Goal: Information Seeking & Learning: Learn about a topic

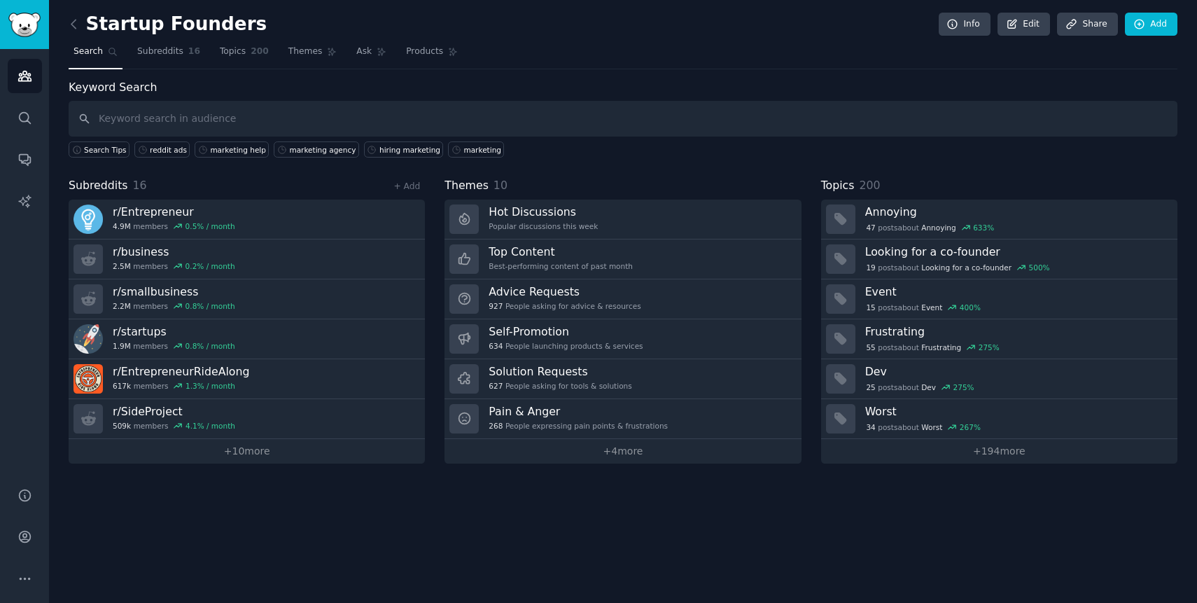
click at [143, 126] on input "text" at bounding box center [623, 119] width 1109 height 36
click at [179, 121] on input "text" at bounding box center [623, 119] width 1109 height 36
type input "CMO"
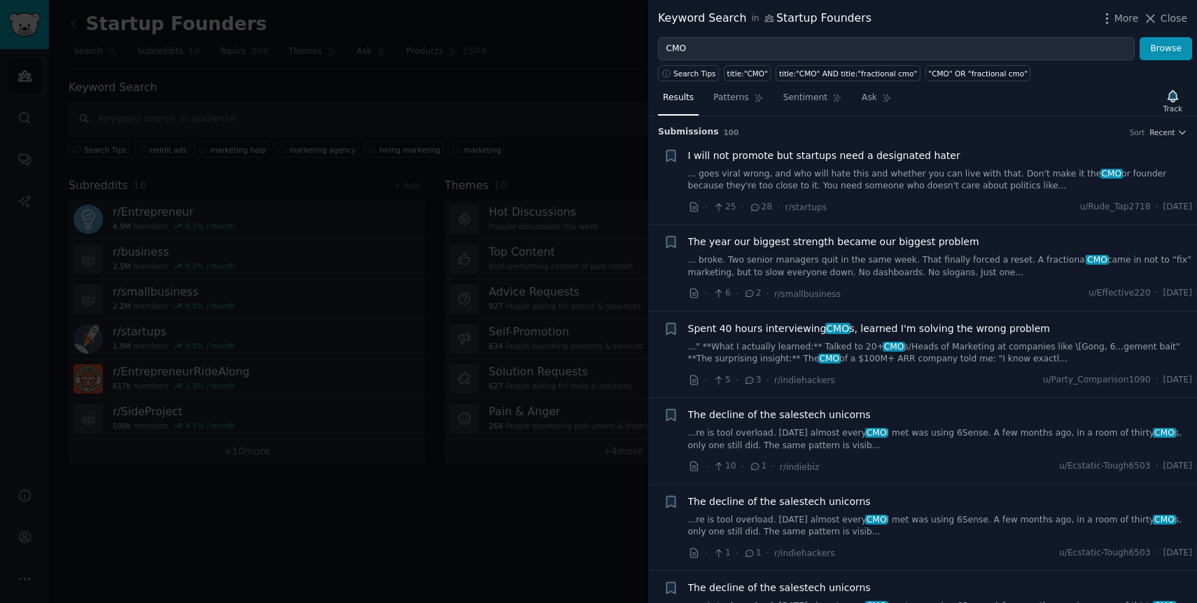
click at [912, 276] on link "... broke. Two senior managers quit in the same week. That finally forced a res…" at bounding box center [940, 266] width 505 height 24
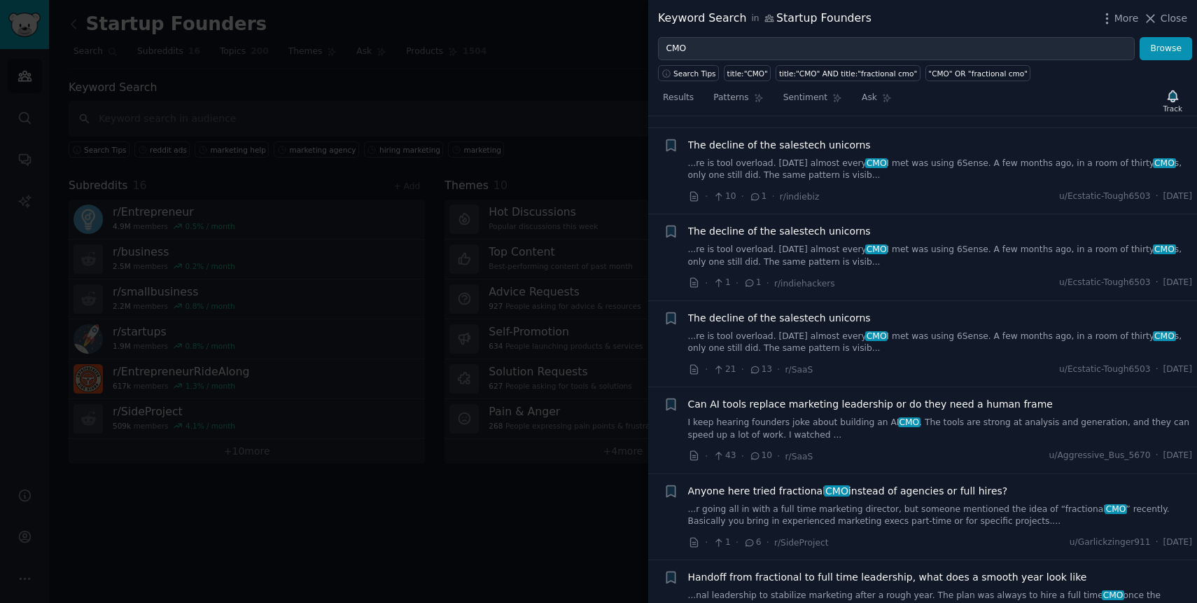
scroll to position [1153, 0]
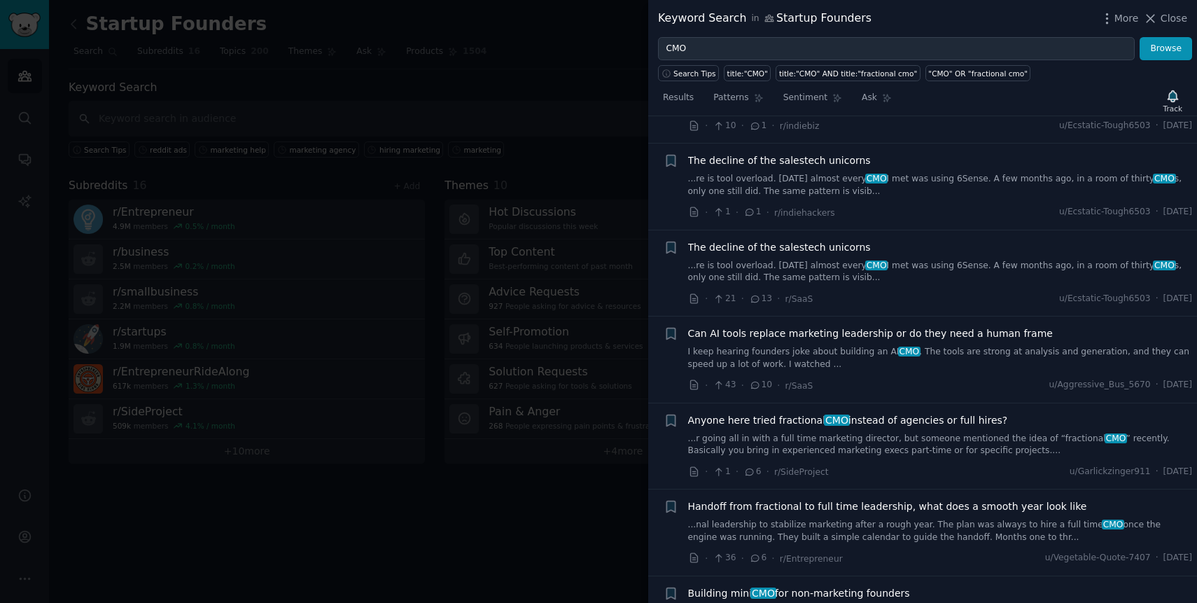
click at [913, 413] on span "Anyone here tried fractional CMO instead of agencies or full hires?" at bounding box center [848, 420] width 320 height 15
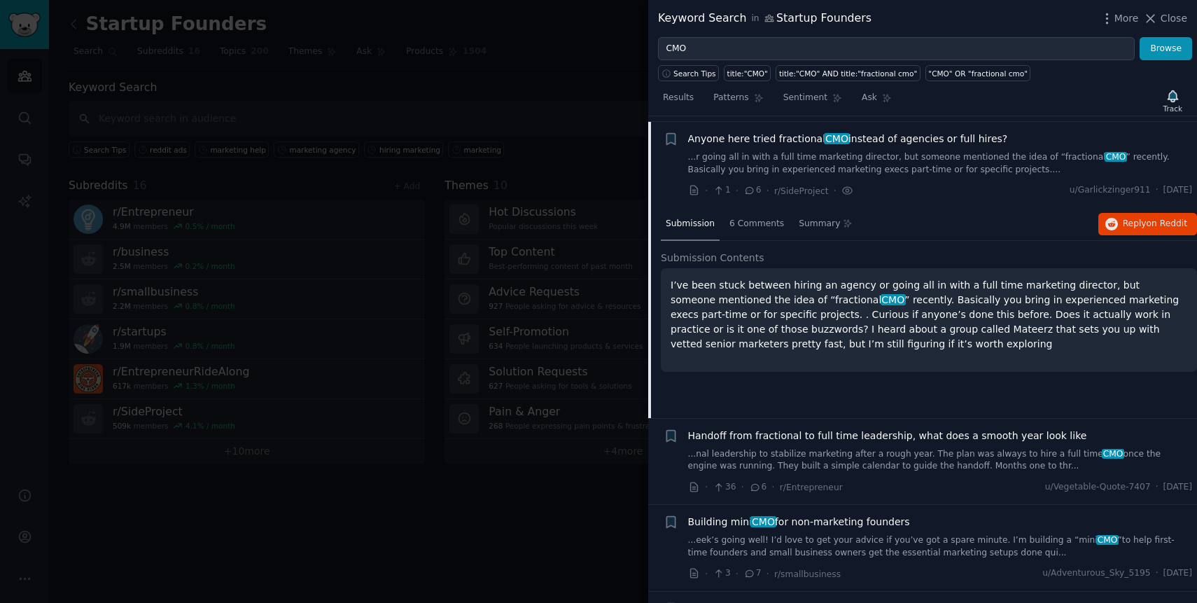
scroll to position [627, 0]
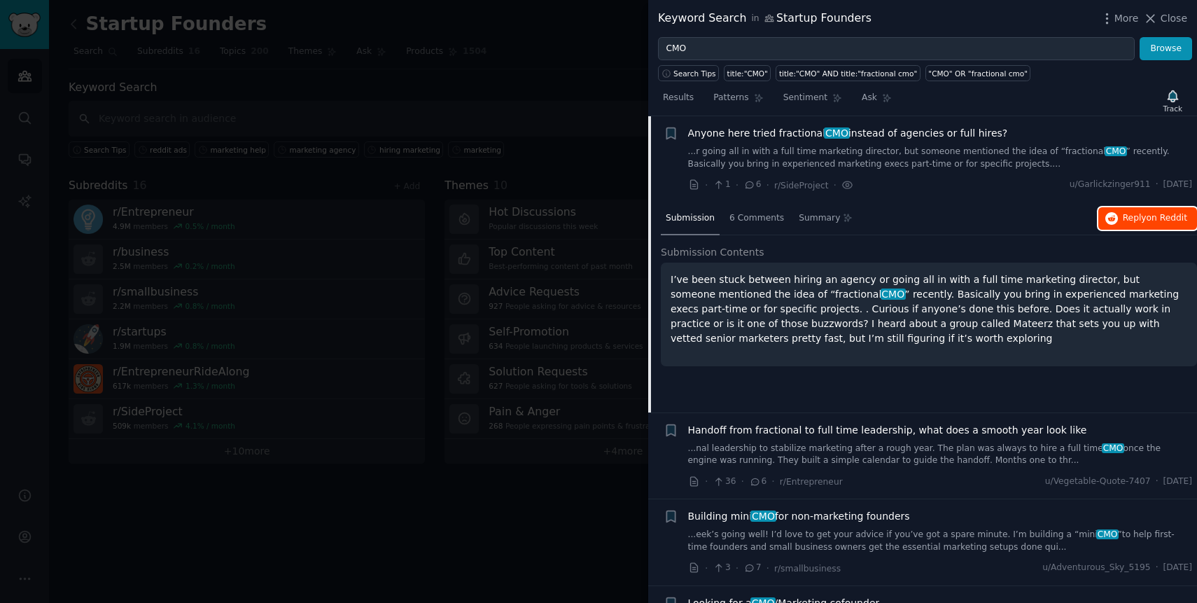
click at [1135, 214] on span "Reply on Reddit" at bounding box center [1155, 218] width 64 height 13
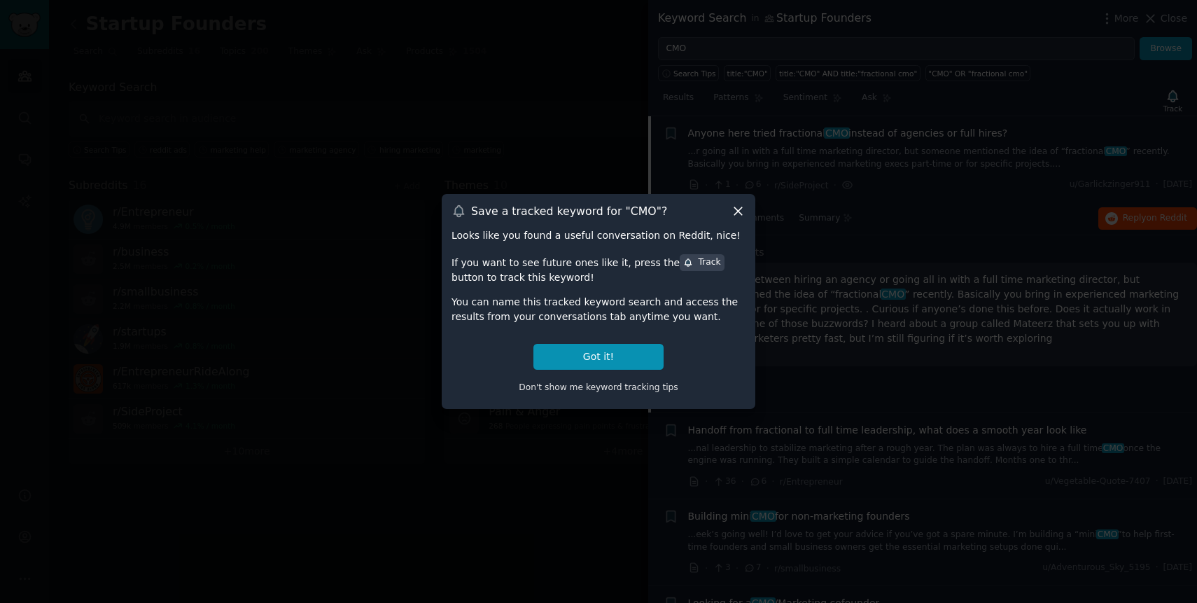
click at [735, 210] on icon at bounding box center [738, 211] width 15 height 15
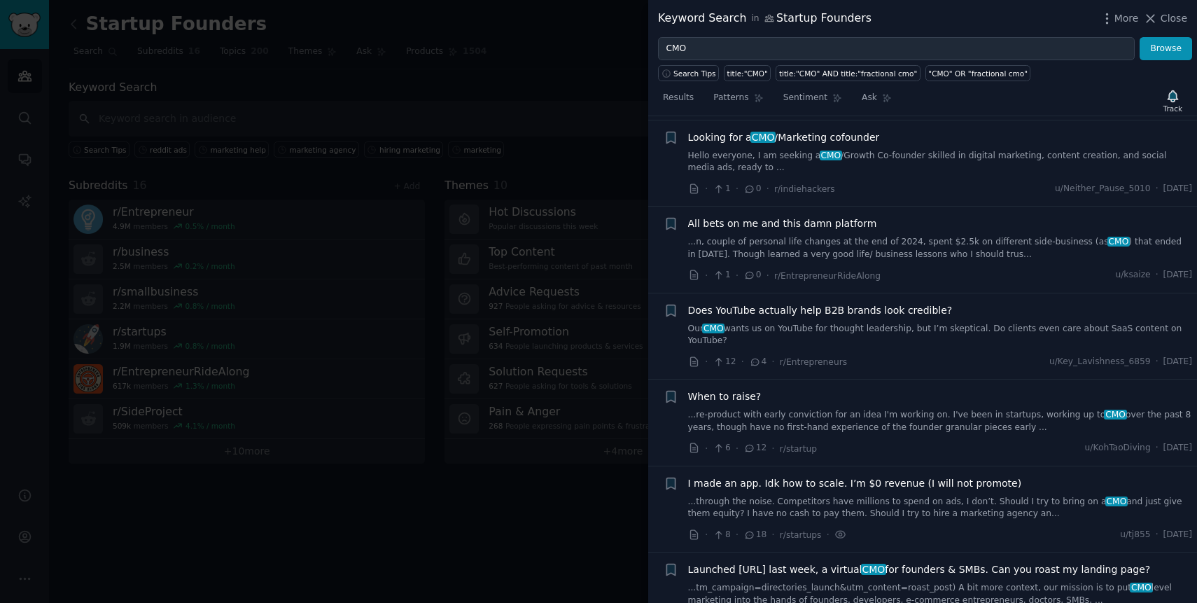
scroll to position [1117, 0]
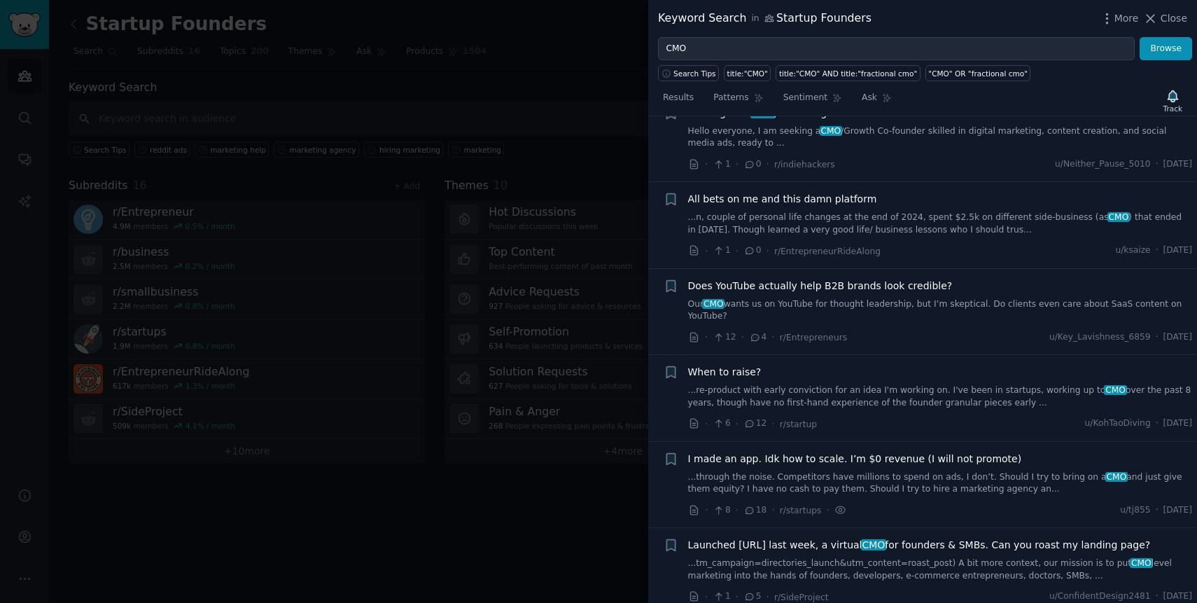
click at [894, 403] on link "...re-product with early conviction for an idea I'm working on. I've been in st…" at bounding box center [940, 396] width 505 height 24
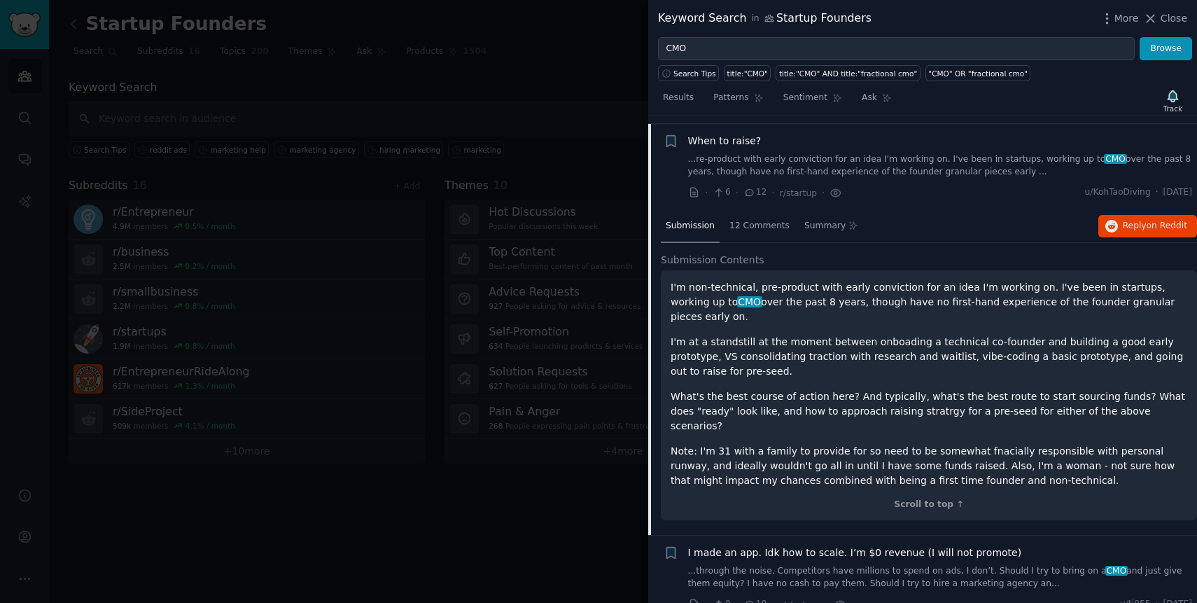
scroll to position [1146, 0]
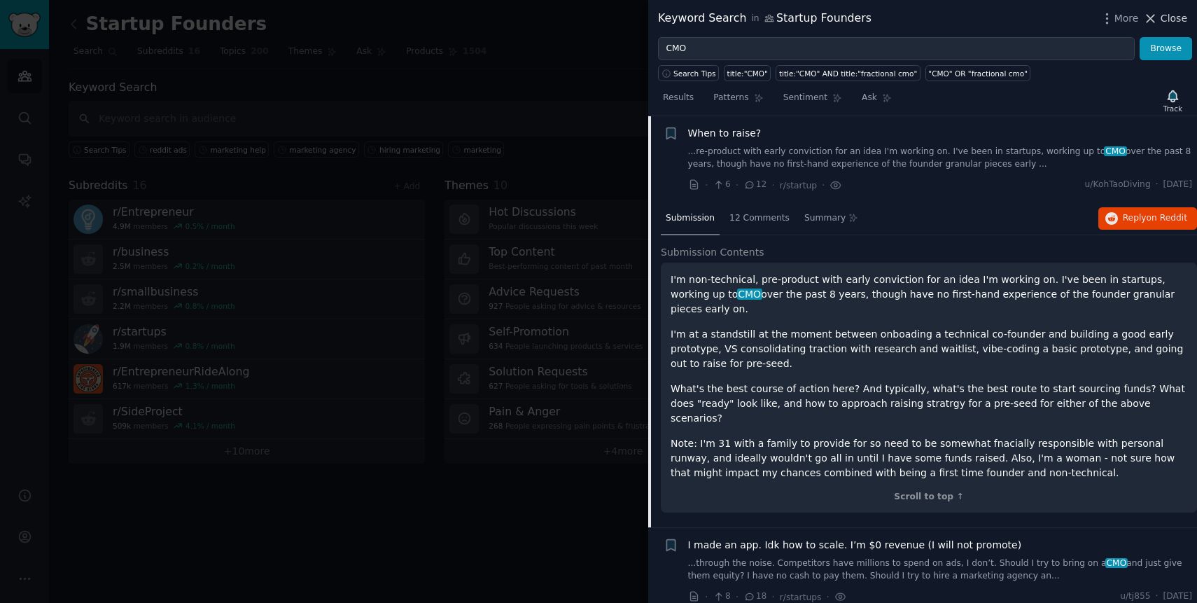
click at [1163, 17] on span "Close" at bounding box center [1174, 18] width 27 height 15
click at [584, 83] on div "Keyword Search Search Tips reddit ads marketing help marketing agency hiring ma…" at bounding box center [623, 118] width 1109 height 79
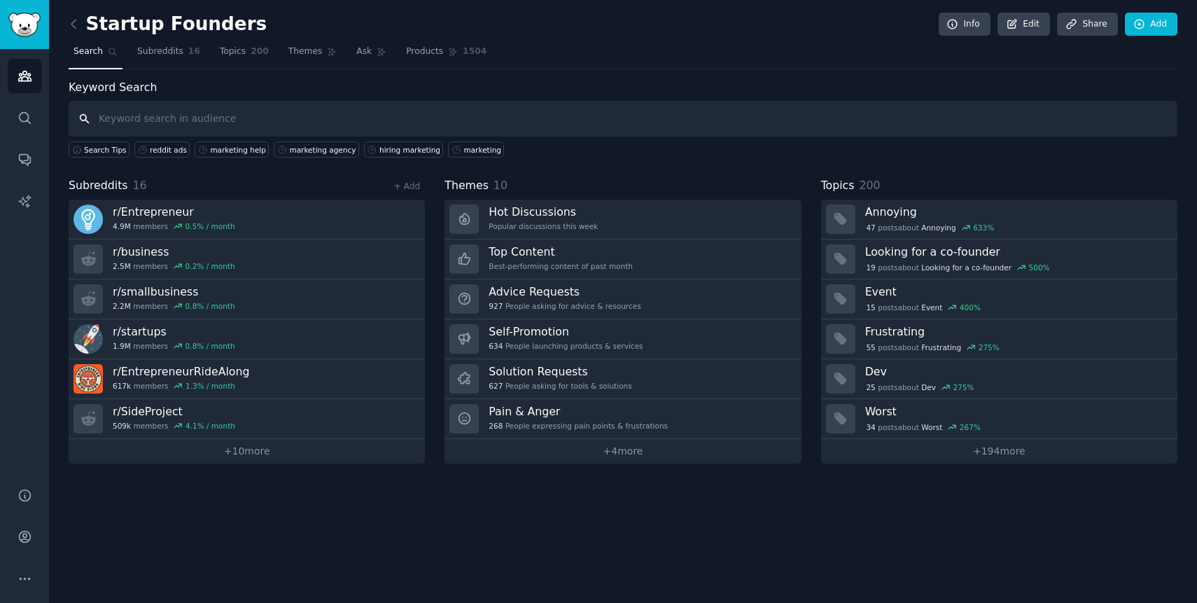
click at [314, 120] on input "text" at bounding box center [623, 119] width 1109 height 36
type input "marketing help"
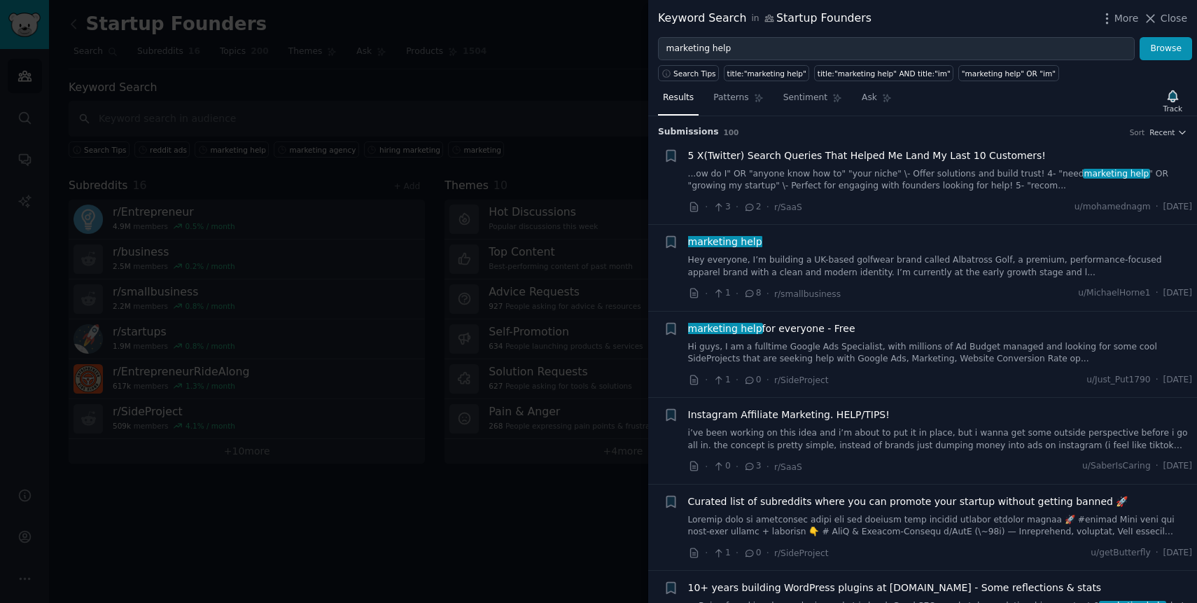
click at [879, 275] on link "Hey everyone, I’m building a UK-based golfwear brand called Albatross Golf, a p…" at bounding box center [940, 266] width 505 height 24
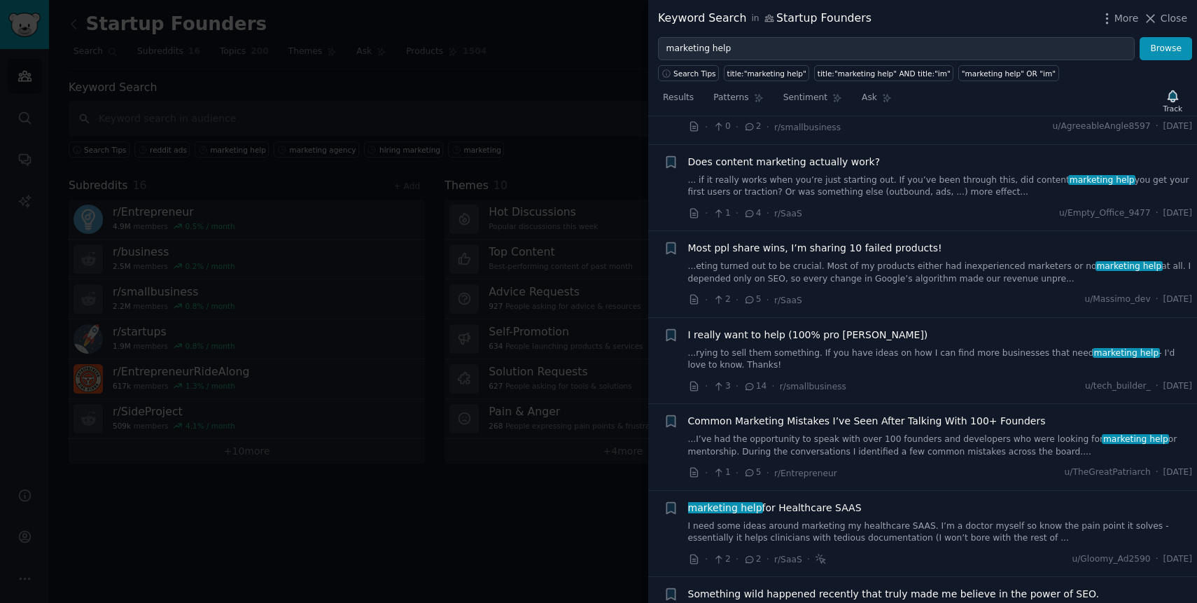
scroll to position [1102, 0]
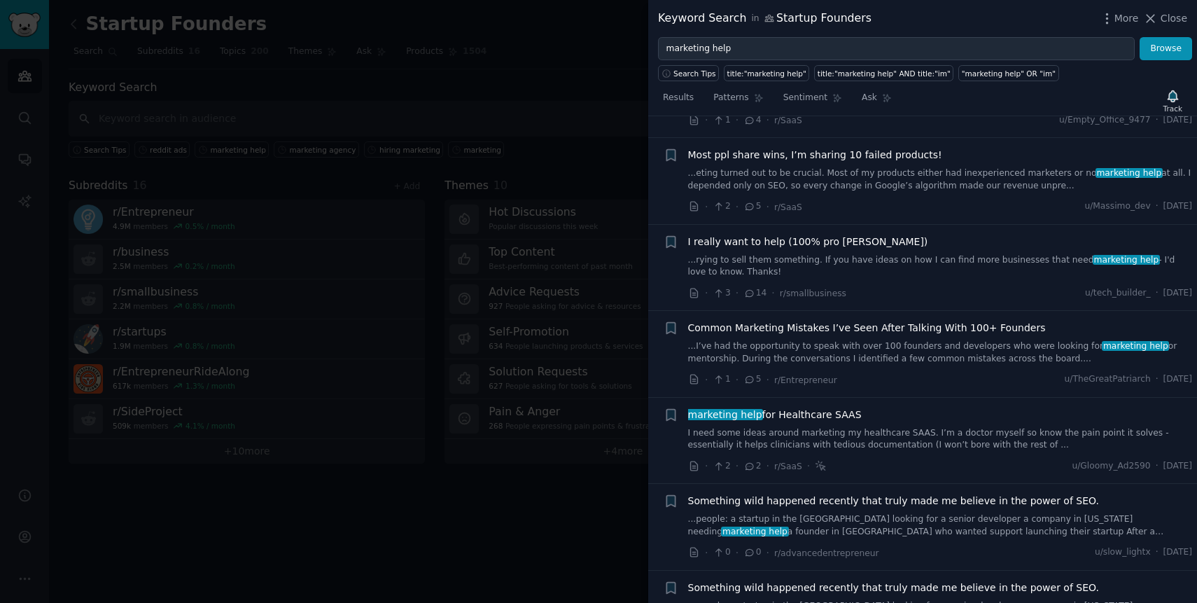
click at [883, 427] on link "I need some ideas around marketing my healthcare SAAS. I’m a doctor myself so k…" at bounding box center [940, 439] width 505 height 24
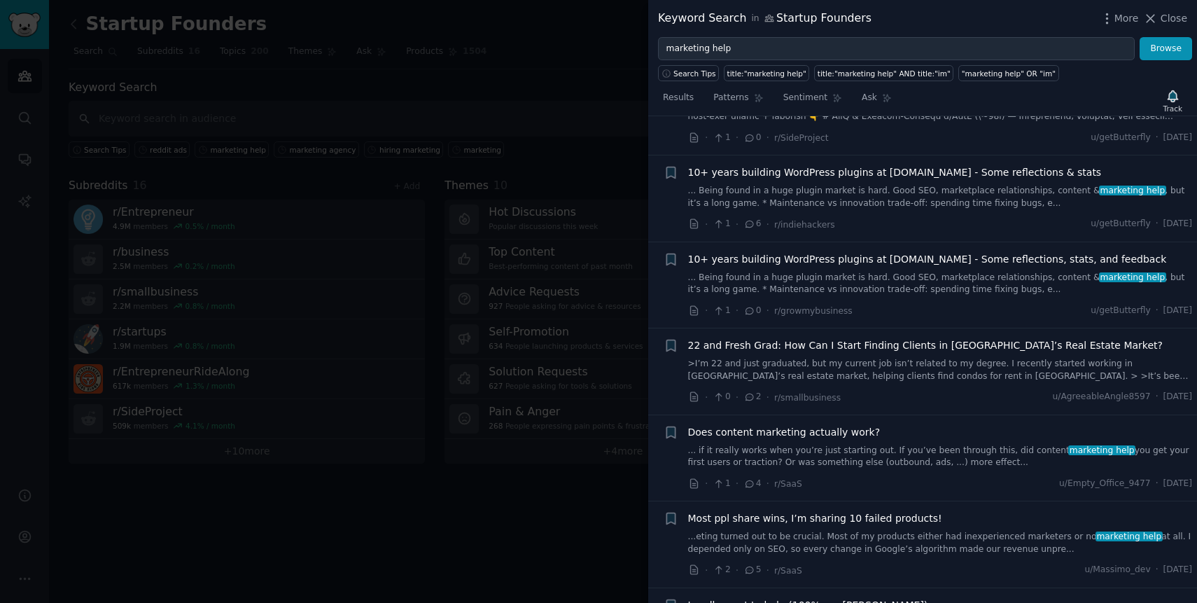
scroll to position [164, 0]
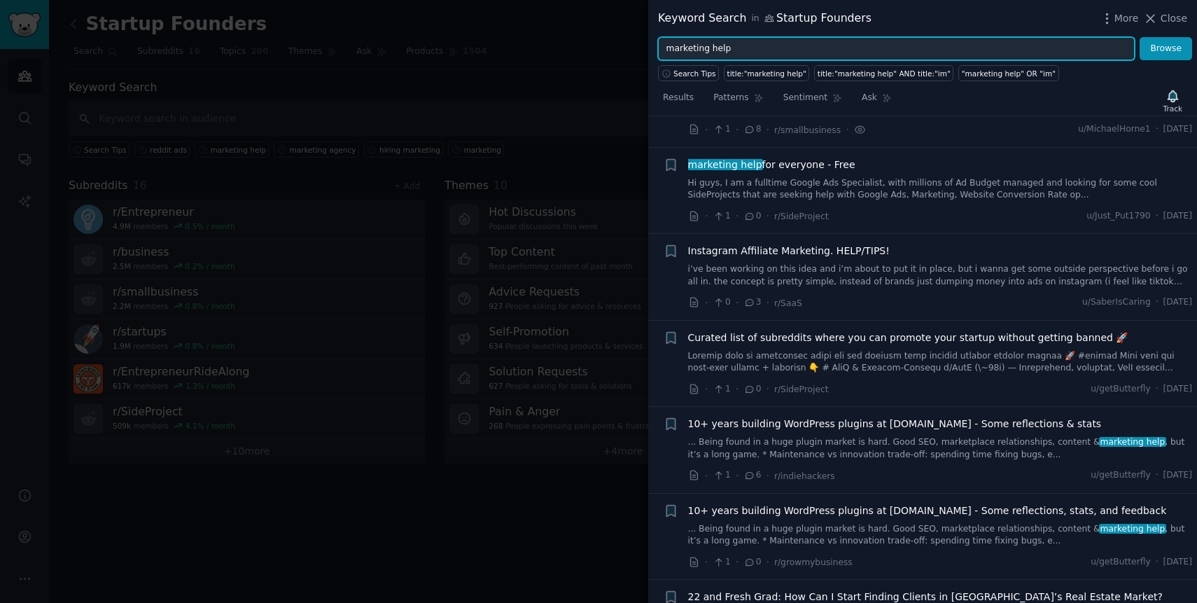
click at [720, 48] on input "marketing help" at bounding box center [896, 49] width 477 height 24
type input "marketing"
click at [1140, 37] on button "Browse" at bounding box center [1166, 49] width 52 height 24
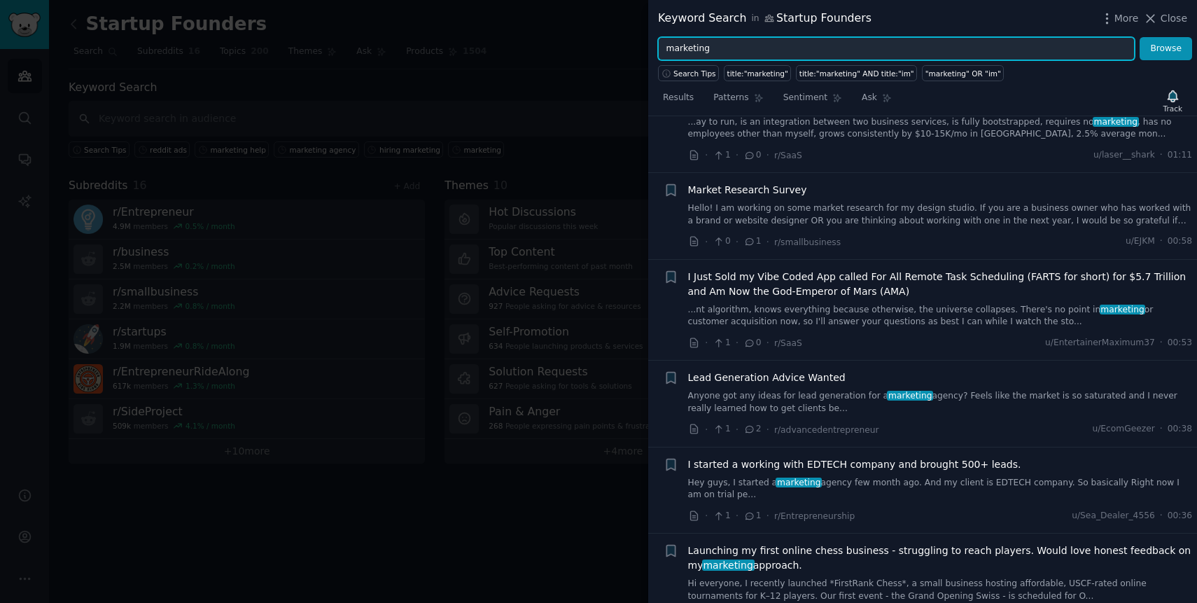
scroll to position [606, 0]
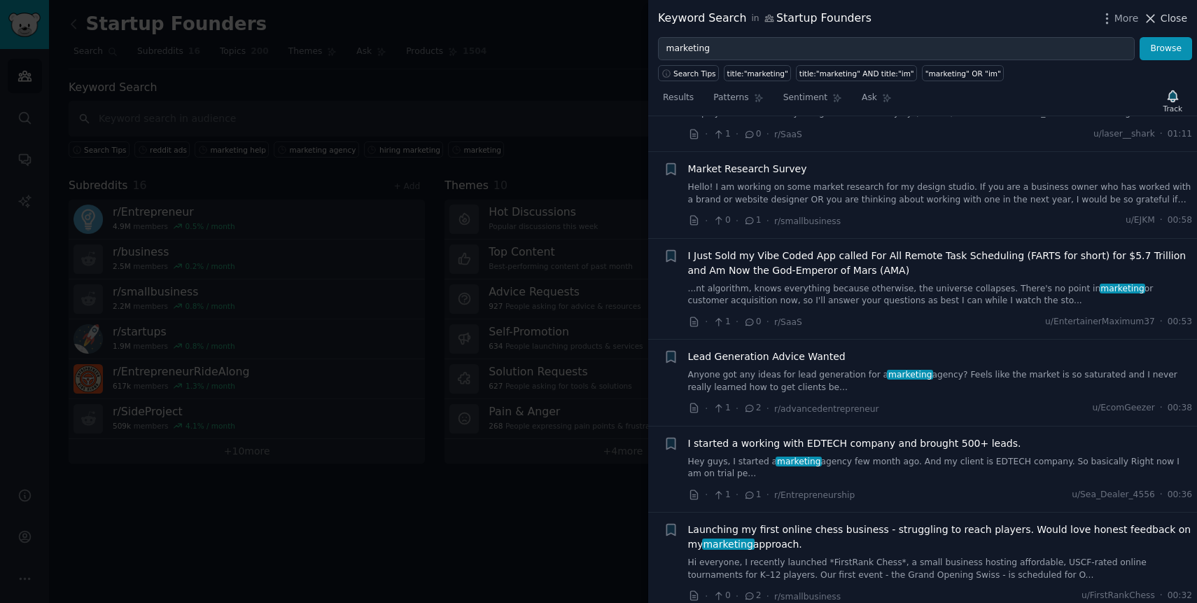
click at [1158, 19] on icon at bounding box center [1150, 18] width 15 height 15
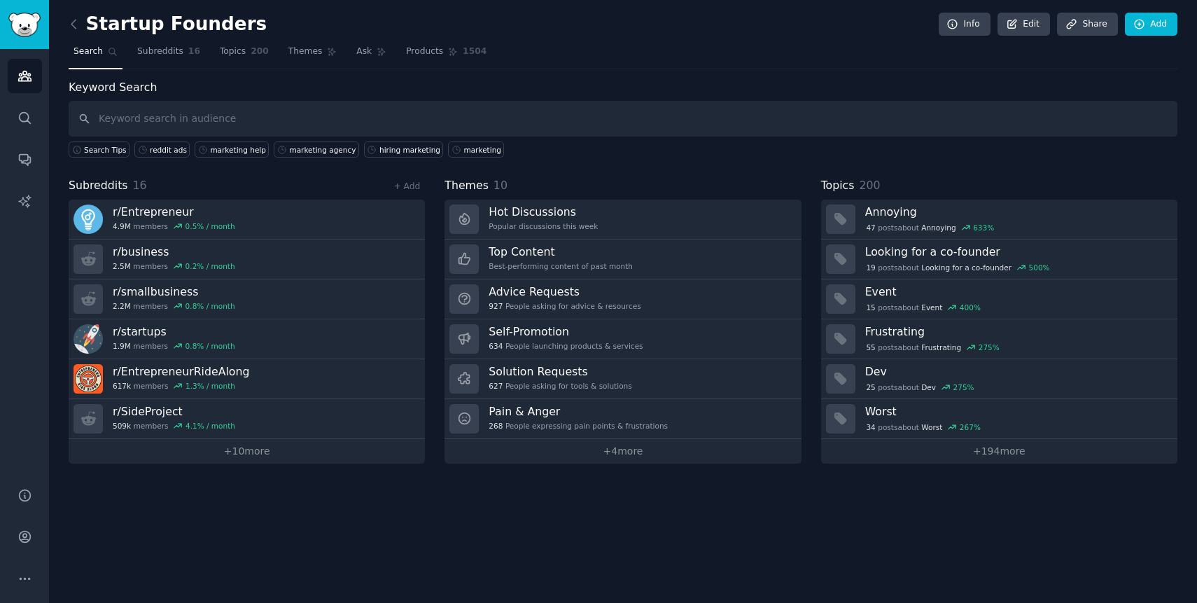
click at [739, 52] on nav "Search Subreddits 16 Topics 200 Themes Ask Products 1504" at bounding box center [623, 55] width 1109 height 29
click at [194, 128] on input "text" at bounding box center [623, 119] width 1109 height 36
click at [403, 146] on div "hiring marketing" at bounding box center [409, 150] width 61 height 10
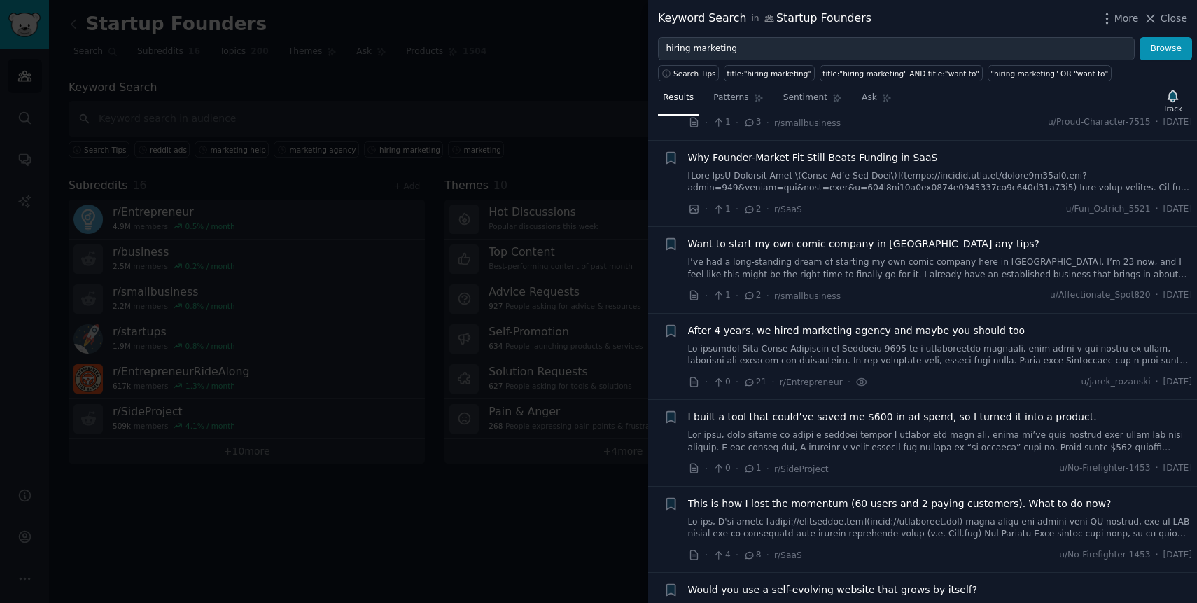
scroll to position [197, 0]
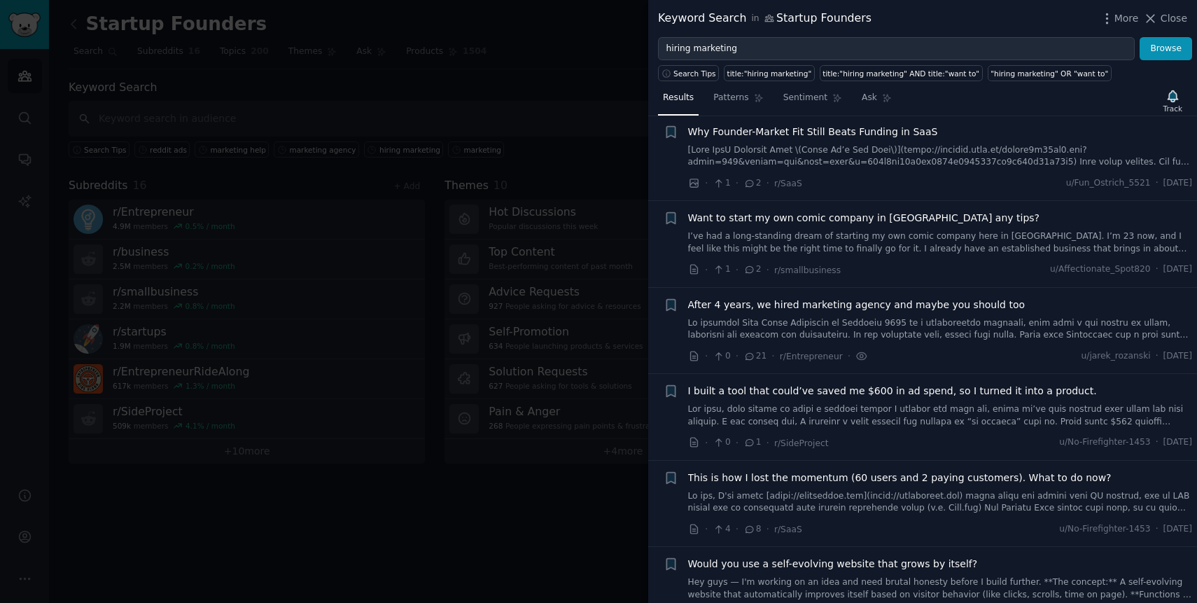
click at [915, 339] on link at bounding box center [940, 329] width 505 height 24
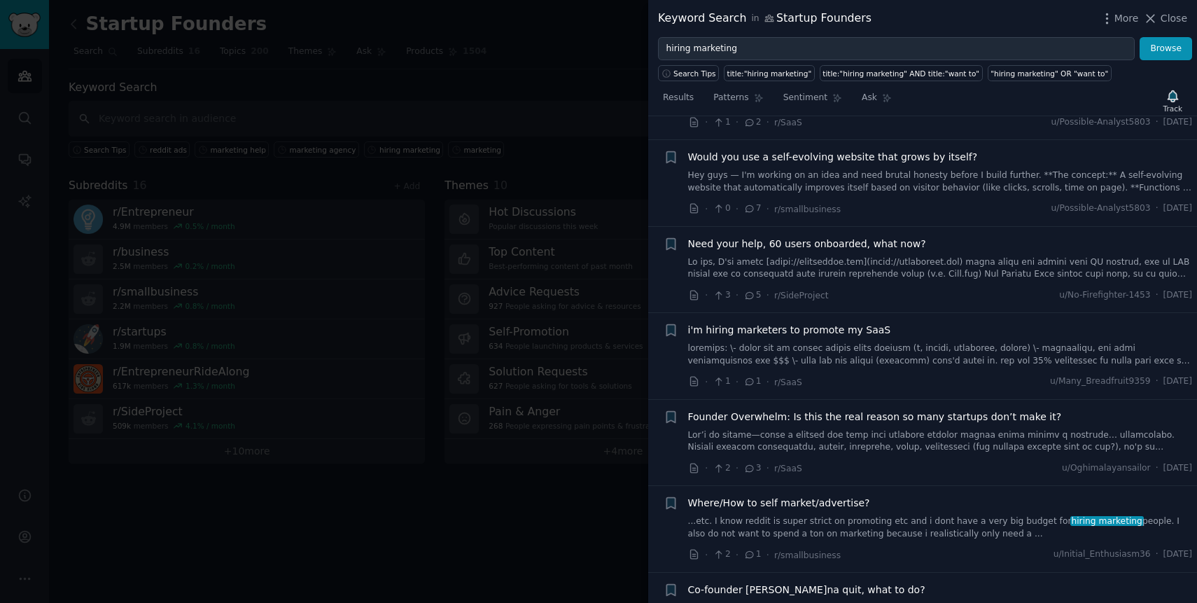
scroll to position [1126, 0]
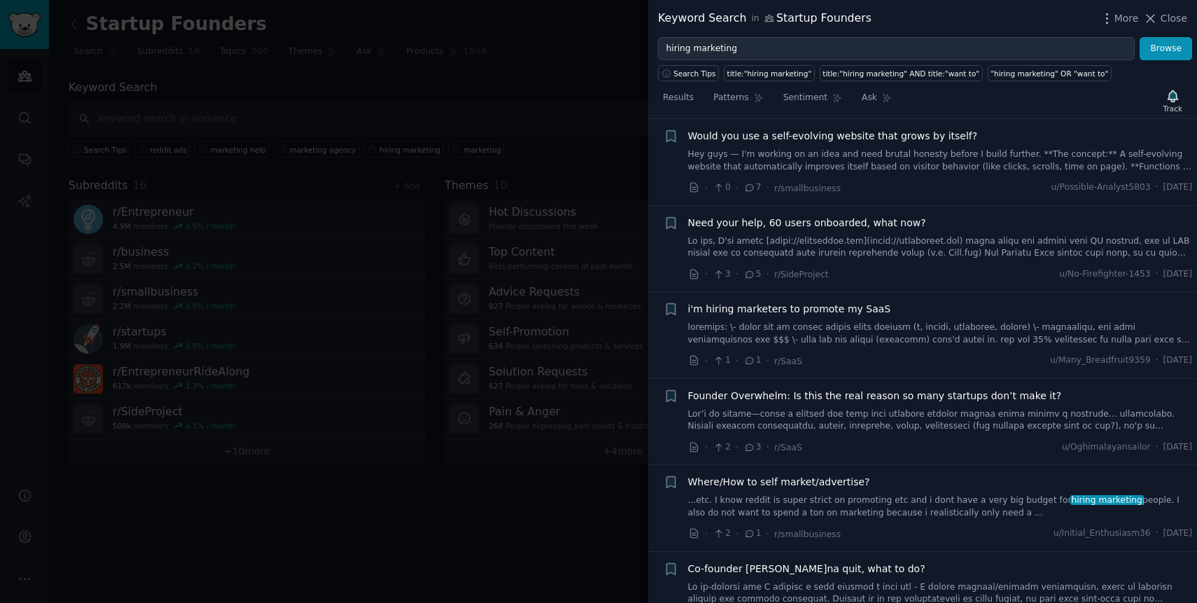
click at [898, 408] on link at bounding box center [940, 420] width 505 height 24
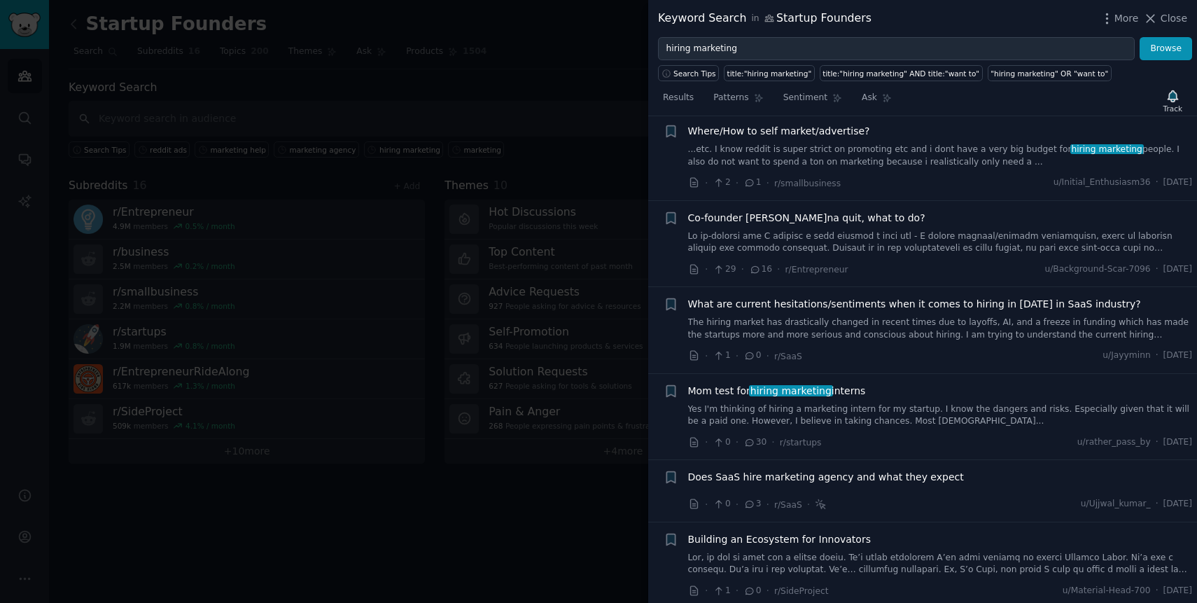
scroll to position [1557, 0]
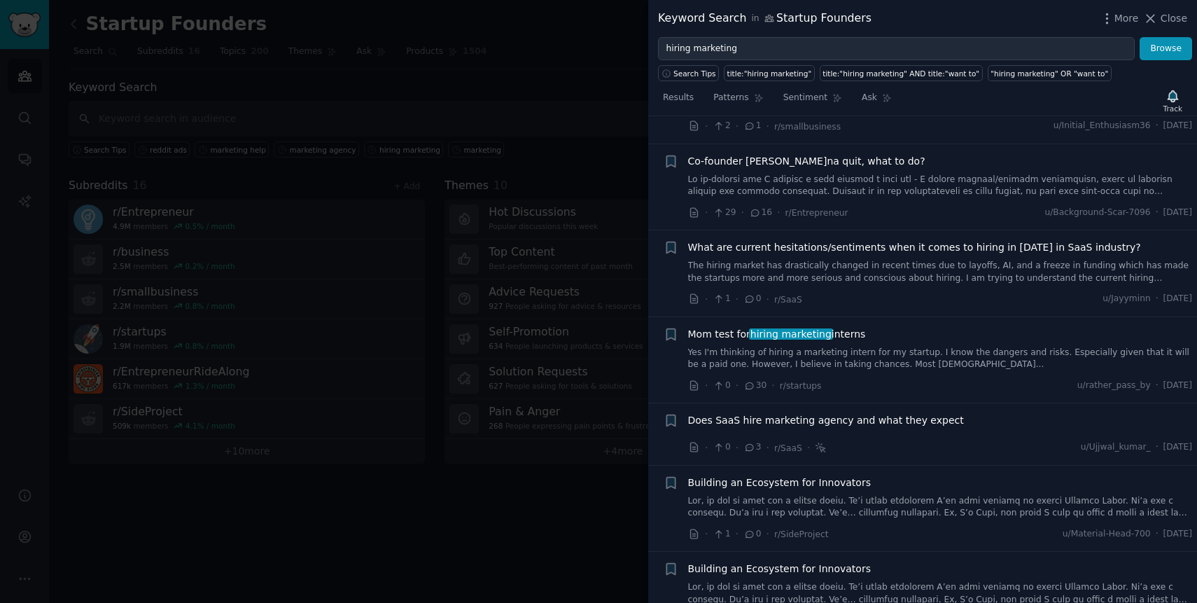
click at [899, 413] on span "Does SaaS hire marketing agency and what they expect" at bounding box center [826, 420] width 276 height 15
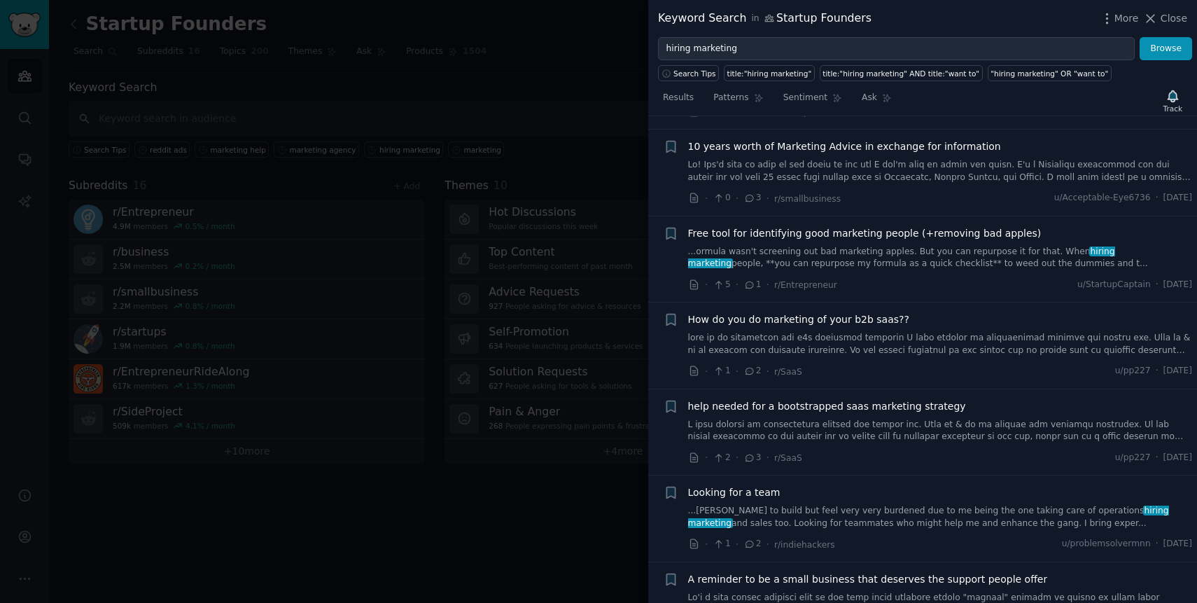
scroll to position [2910, 0]
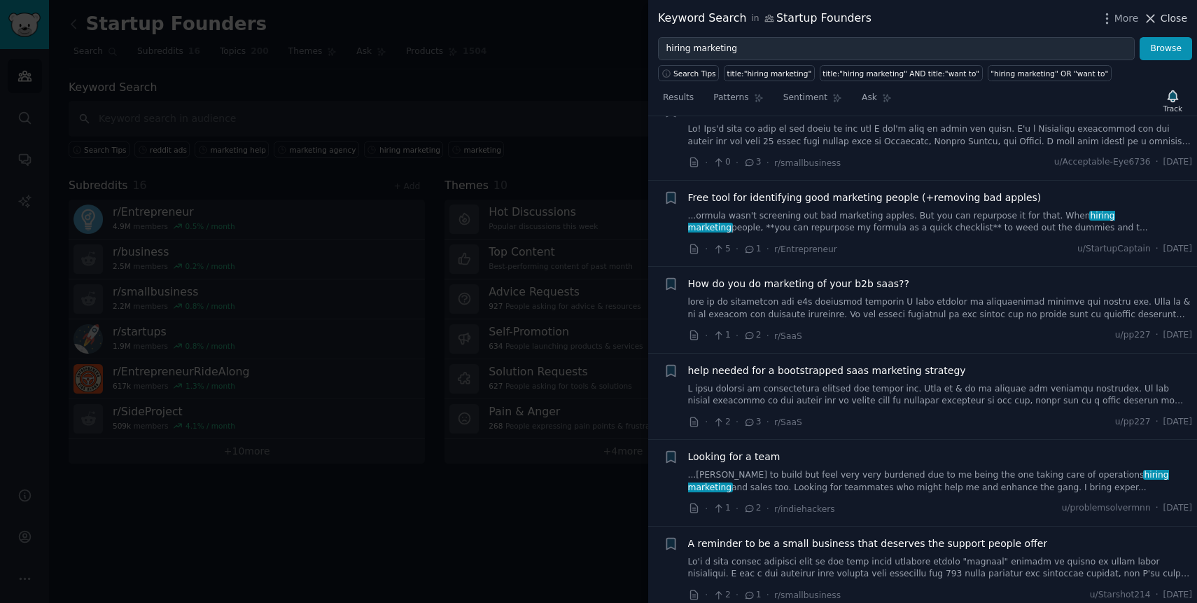
click at [1166, 18] on span "Close" at bounding box center [1174, 18] width 27 height 15
click at [1155, 16] on link "Add" at bounding box center [1151, 25] width 52 height 24
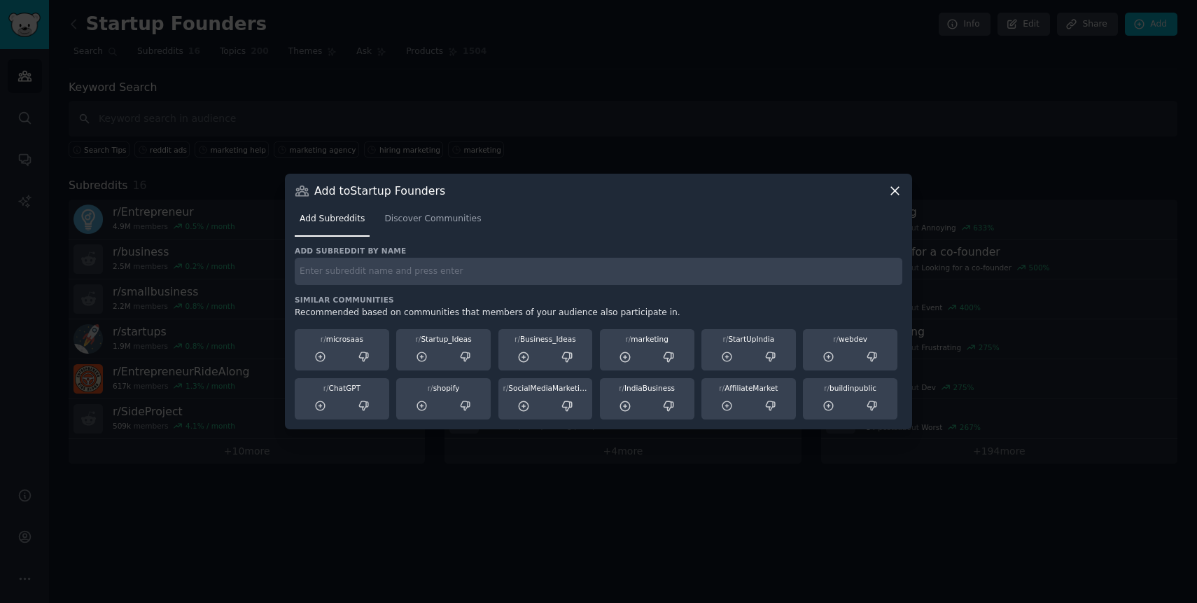
click at [893, 190] on icon at bounding box center [895, 190] width 15 height 15
